Goal: Information Seeking & Learning: Check status

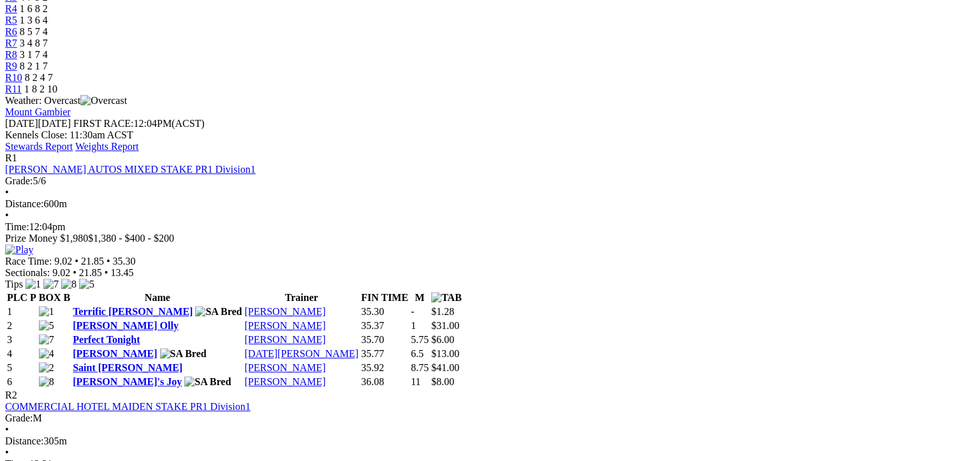
scroll to position [80, 0]
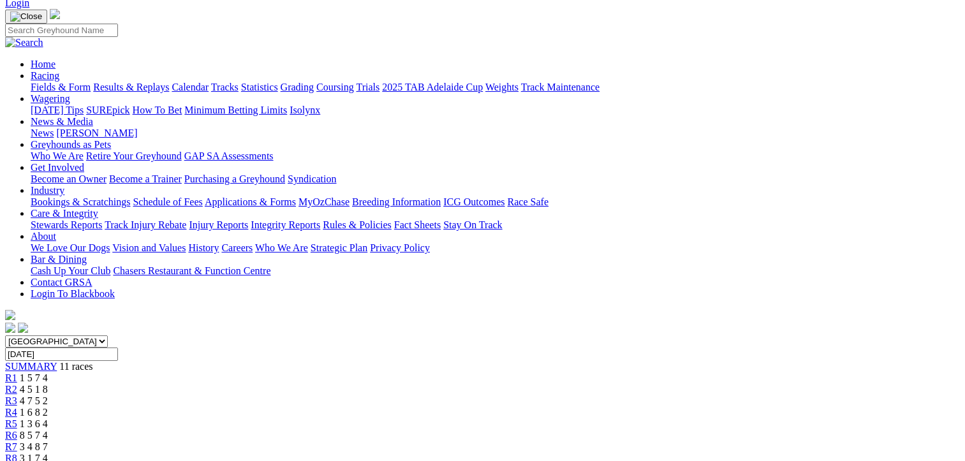
click at [17, 396] on span "R3" at bounding box center [11, 401] width 12 height 11
